Goal: Task Accomplishment & Management: Complete application form

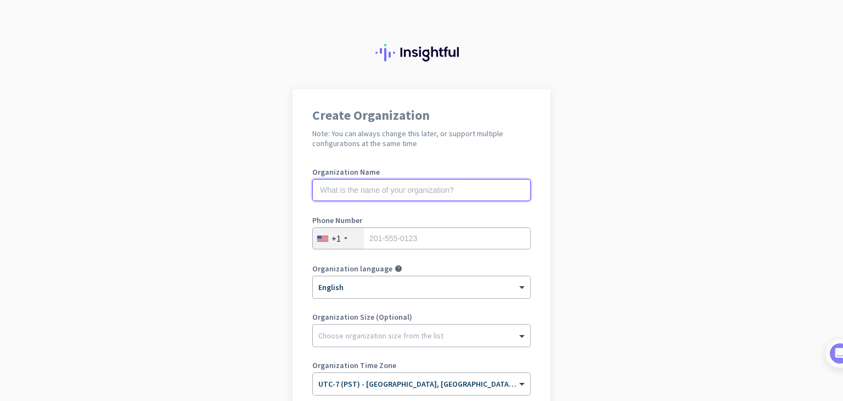
click at [371, 190] on input "text" at bounding box center [421, 190] width 218 height 22
type input "Landmark Event Co"
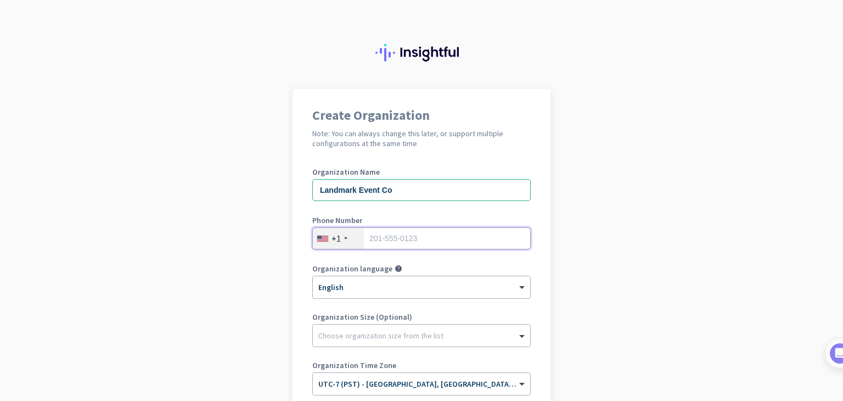
click at [394, 238] on input "tel" at bounding box center [421, 238] width 218 height 22
type input "4252816737"
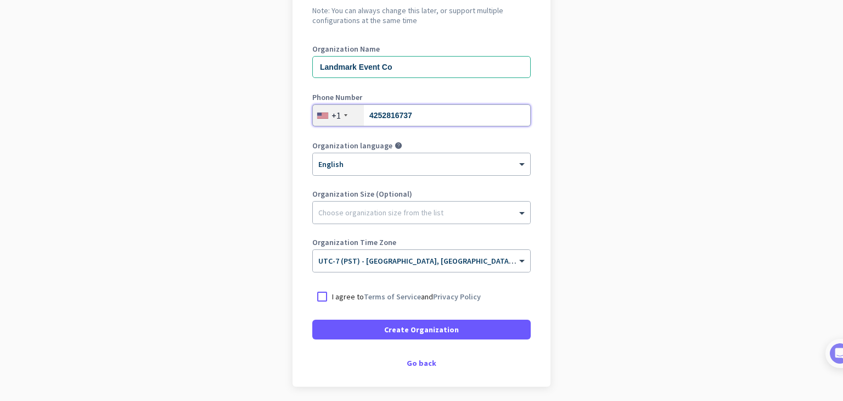
scroll to position [125, 0]
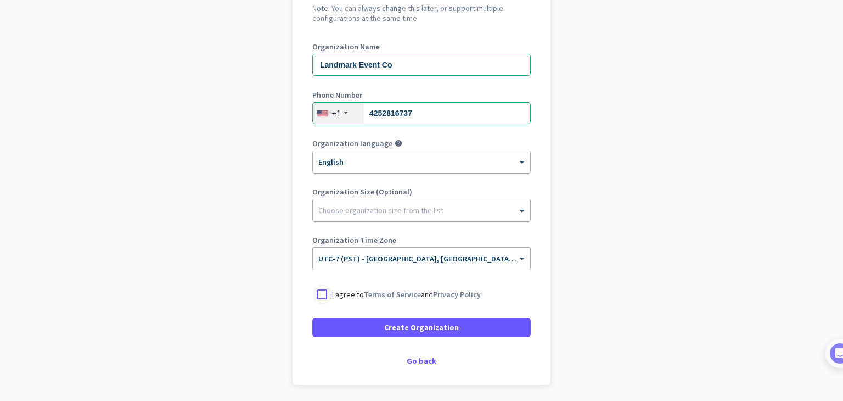
click at [316, 295] on div at bounding box center [322, 294] width 20 height 20
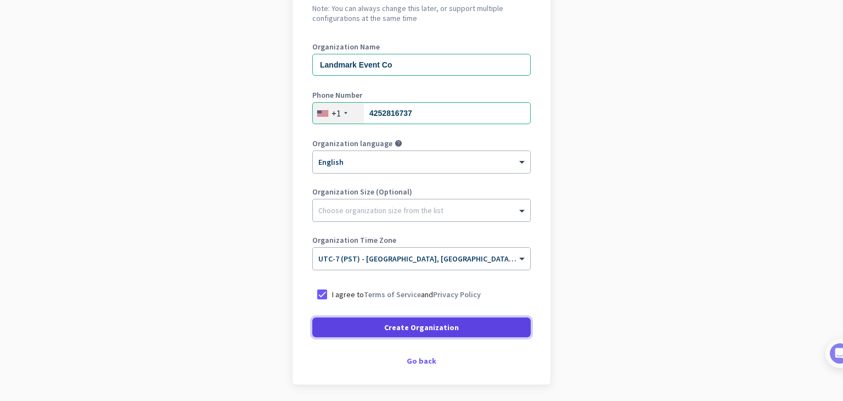
click at [414, 331] on span "Create Organization" at bounding box center [421, 327] width 75 height 11
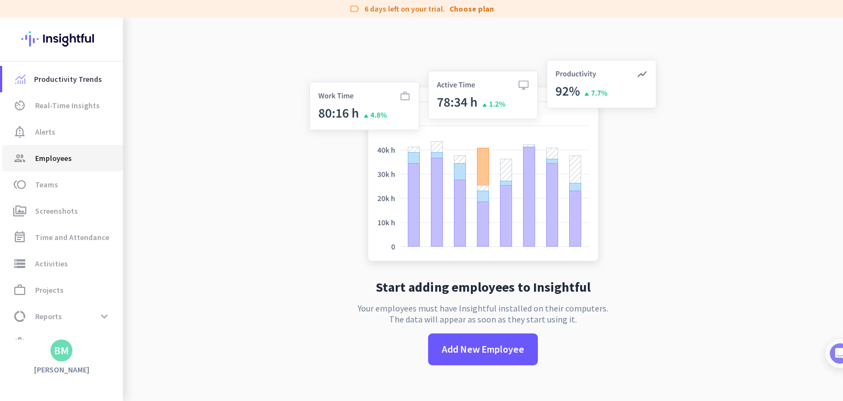
click at [43, 158] on span "Employees" at bounding box center [53, 158] width 37 height 13
